Goal: Task Accomplishment & Management: Complete application form

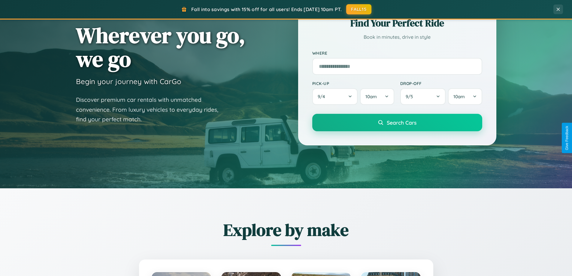
scroll to position [259, 0]
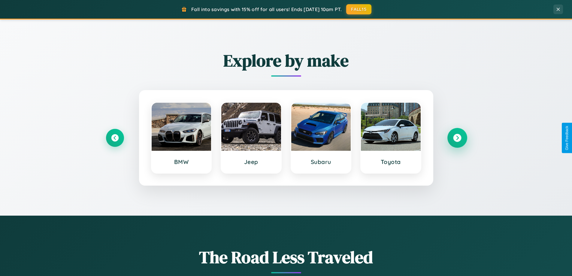
click at [457, 138] on icon at bounding box center [457, 138] width 8 height 8
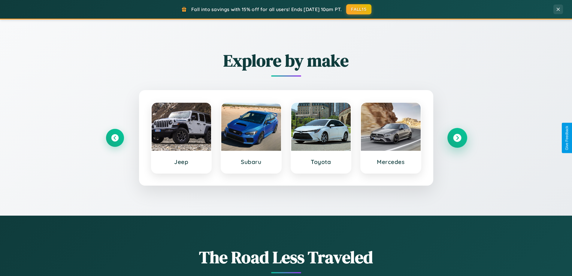
click at [457, 138] on icon at bounding box center [457, 138] width 8 height 8
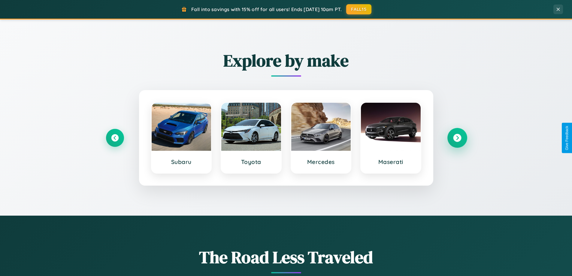
click at [457, 138] on icon at bounding box center [457, 138] width 8 height 8
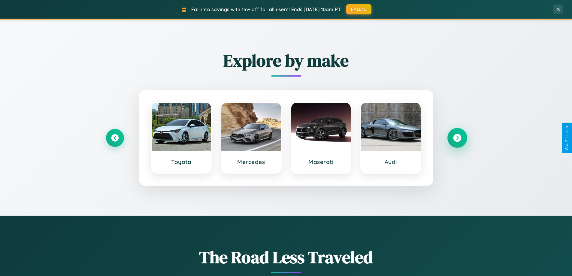
click at [457, 138] on icon at bounding box center [457, 138] width 8 height 8
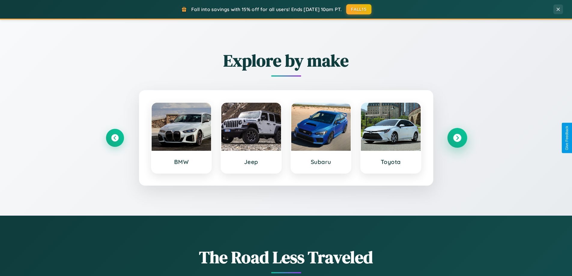
click at [457, 138] on icon at bounding box center [457, 138] width 8 height 8
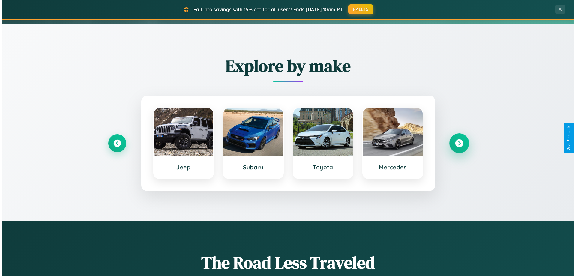
scroll to position [0, 0]
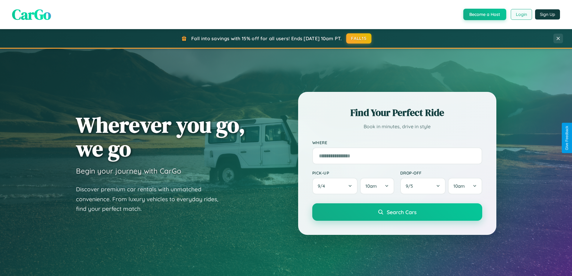
click at [521, 14] on button "Login" at bounding box center [520, 14] width 21 height 11
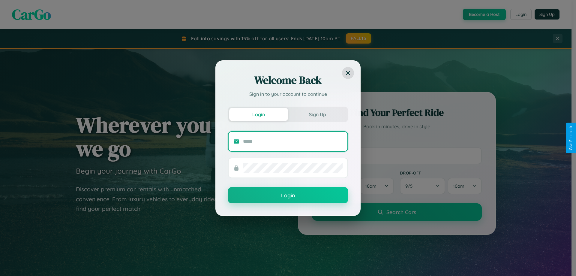
click at [293, 141] on input "text" at bounding box center [293, 142] width 100 height 10
type input "**********"
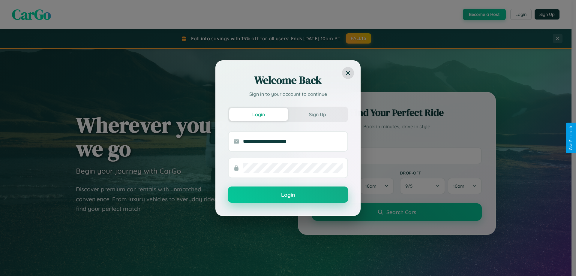
click at [288, 195] on button "Login" at bounding box center [288, 194] width 120 height 16
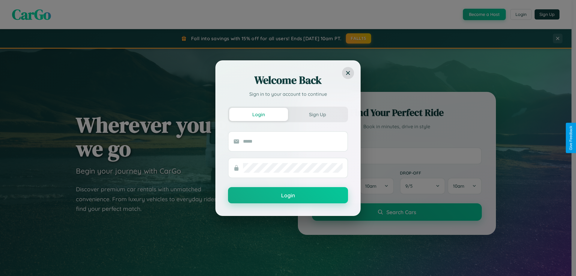
click at [484, 14] on div "Welcome Back Sign in to your account to continue Login Sign Up Login" at bounding box center [288, 138] width 576 height 276
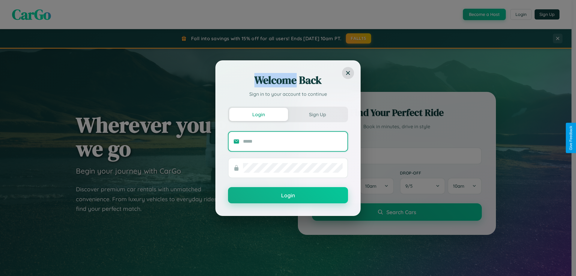
click at [293, 141] on input "text" at bounding box center [293, 142] width 100 height 10
type input "**********"
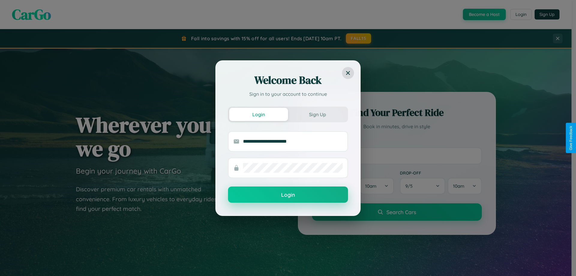
click at [288, 195] on button "Login" at bounding box center [288, 194] width 120 height 16
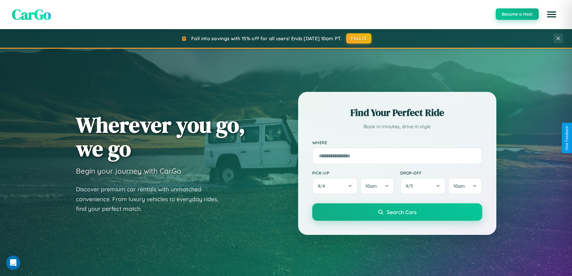
click at [516, 14] on button "Become a Host" at bounding box center [516, 13] width 43 height 11
